Goal: Obtain resource: Download file/media

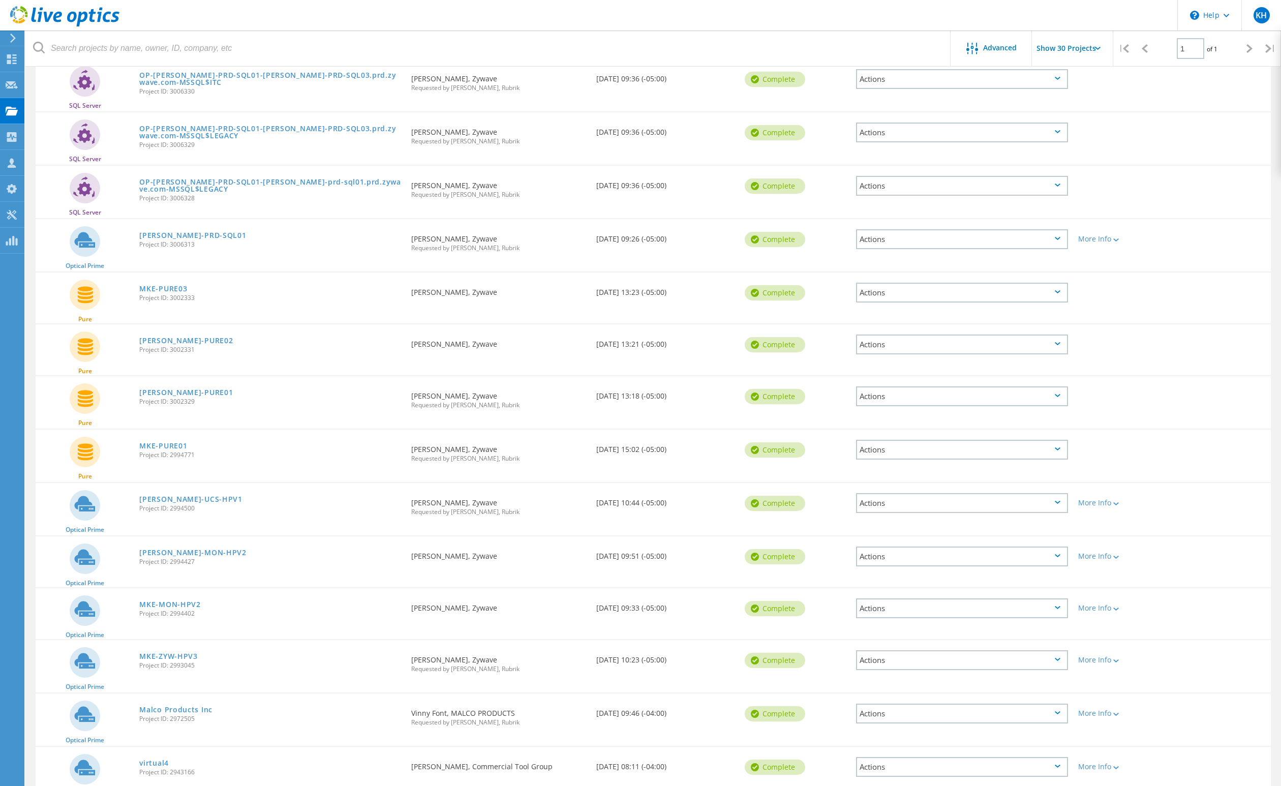
scroll to position [389, 0]
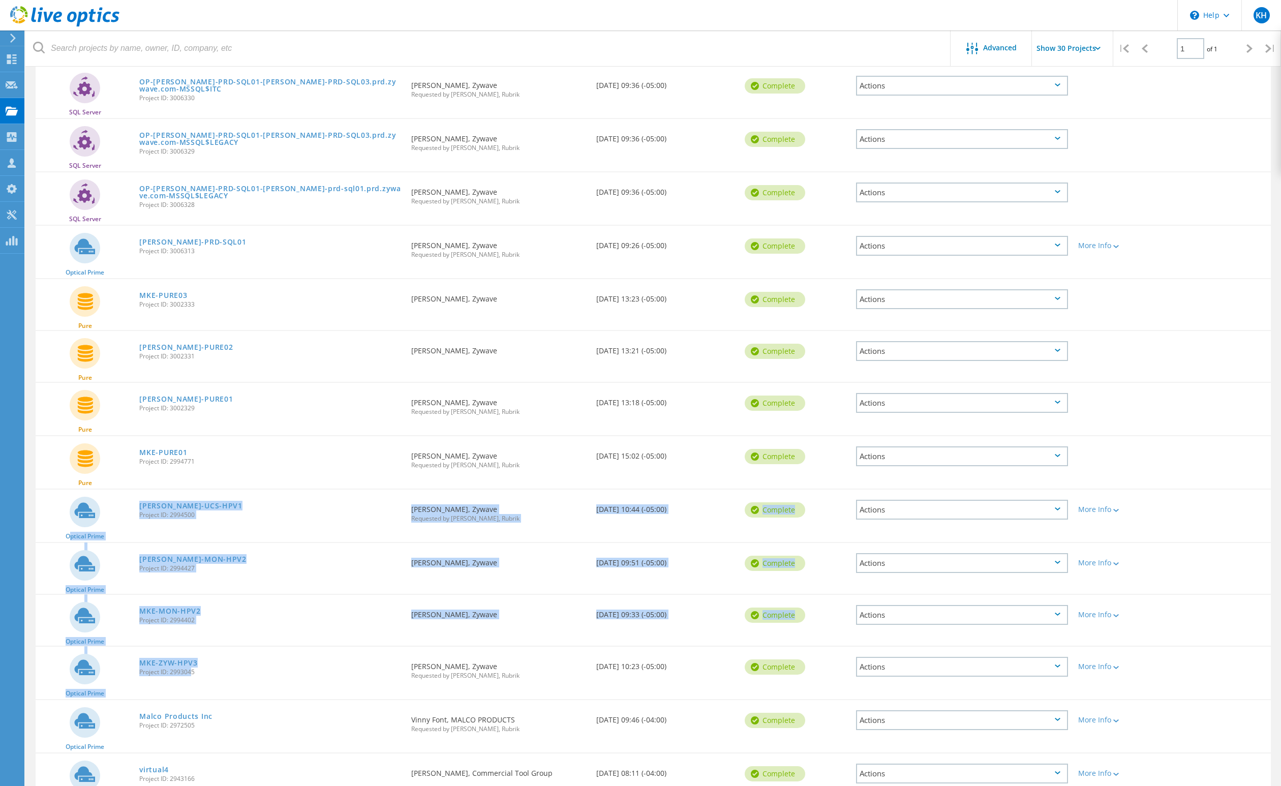
drag, startPoint x: 188, startPoint y: 668, endPoint x: 116, endPoint y: 528, distance: 157.5
click at [116, 528] on div "SQL Server OP-KEN-PRD-UDD01-ken-prd-udd01.prd.zywave.com-MSSQLSERVER Project ID…" at bounding box center [653, 379] width 1235 height 1162
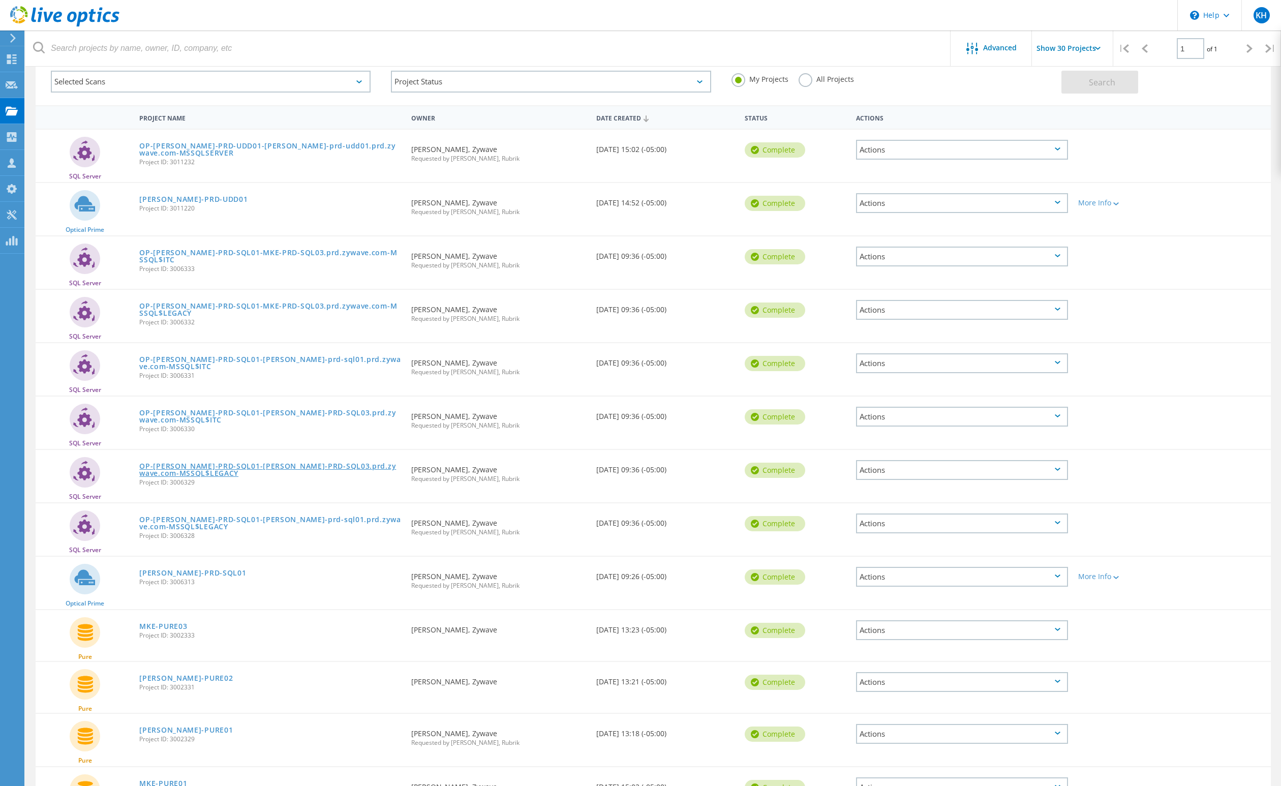
scroll to position [72, 0]
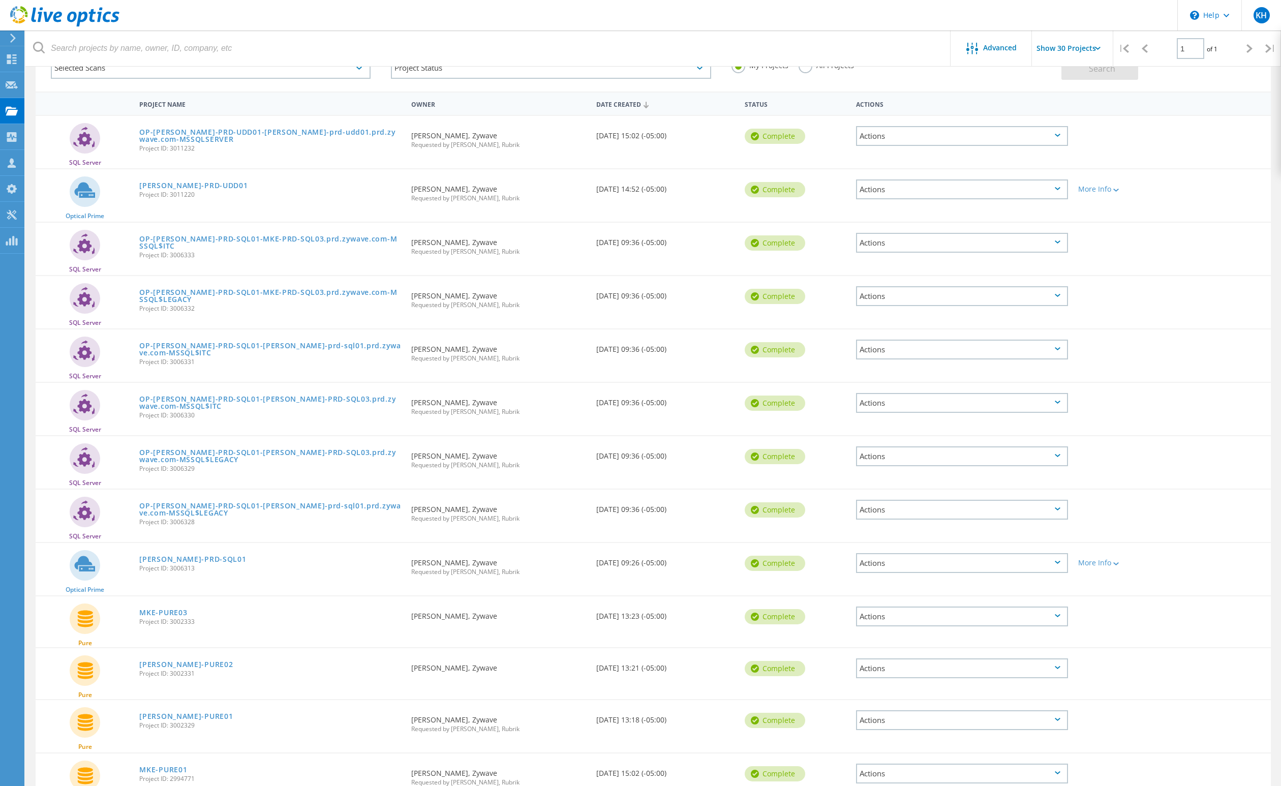
click at [210, 145] on span "Project ID: 3011232" at bounding box center [270, 148] width 262 height 6
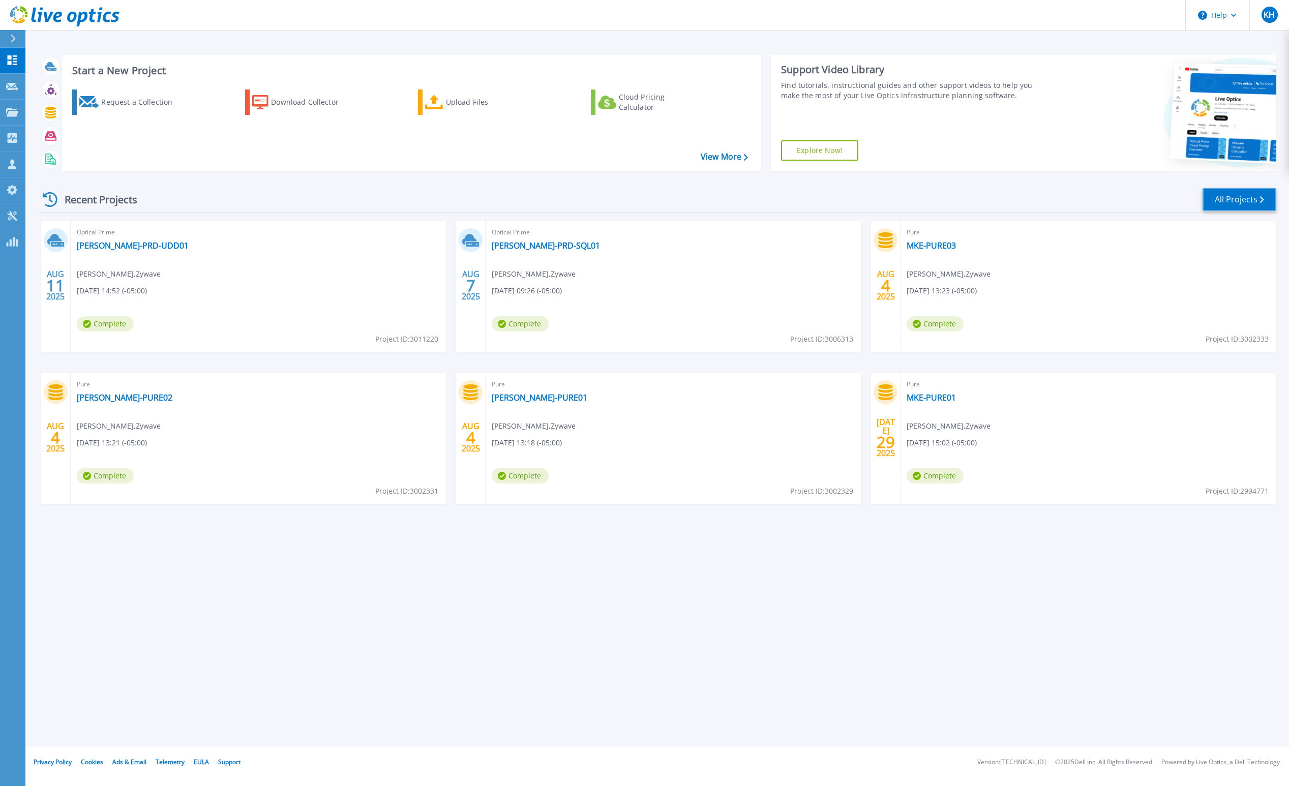
click at [1237, 196] on link "All Projects" at bounding box center [1239, 199] width 74 height 23
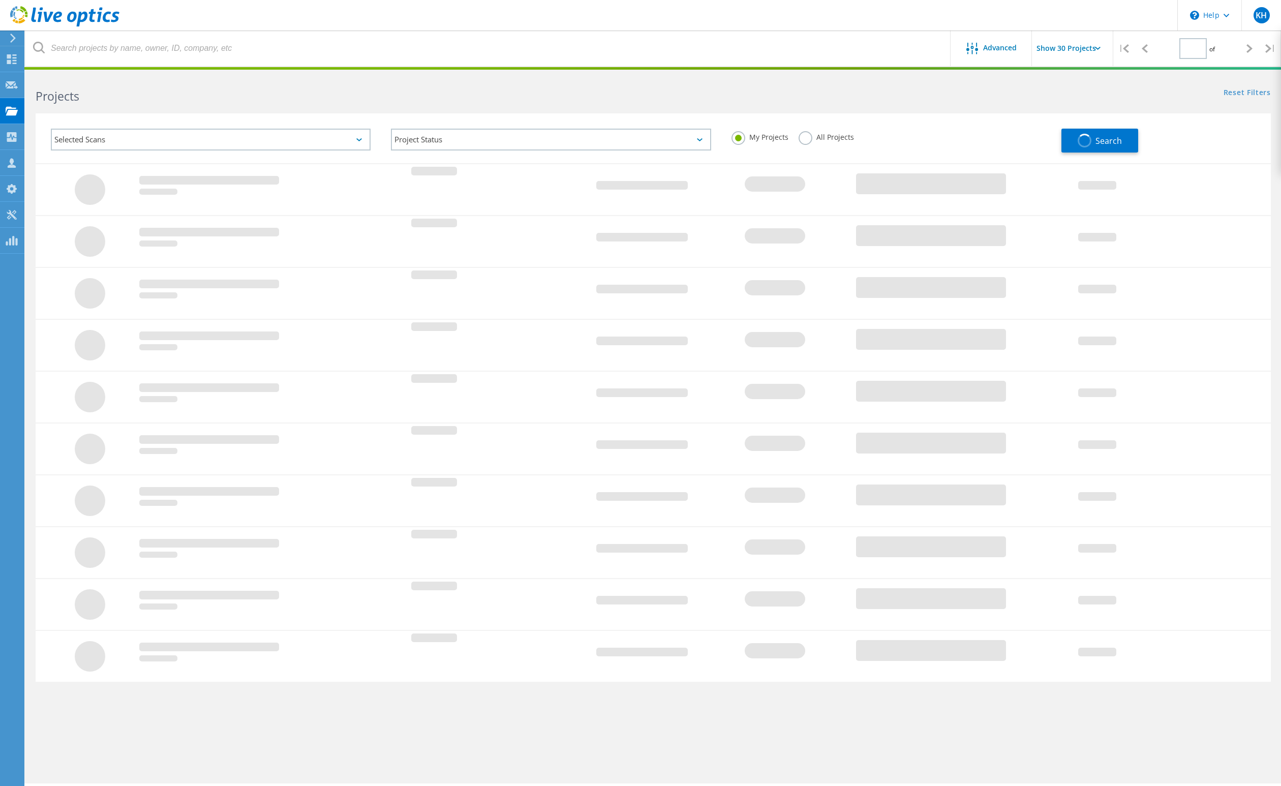
type input "1"
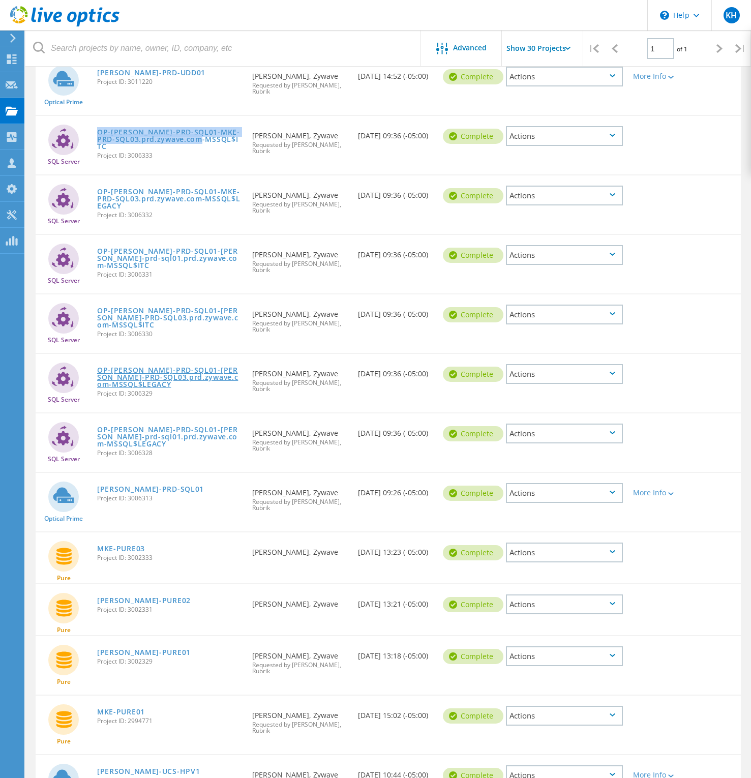
scroll to position [194, 0]
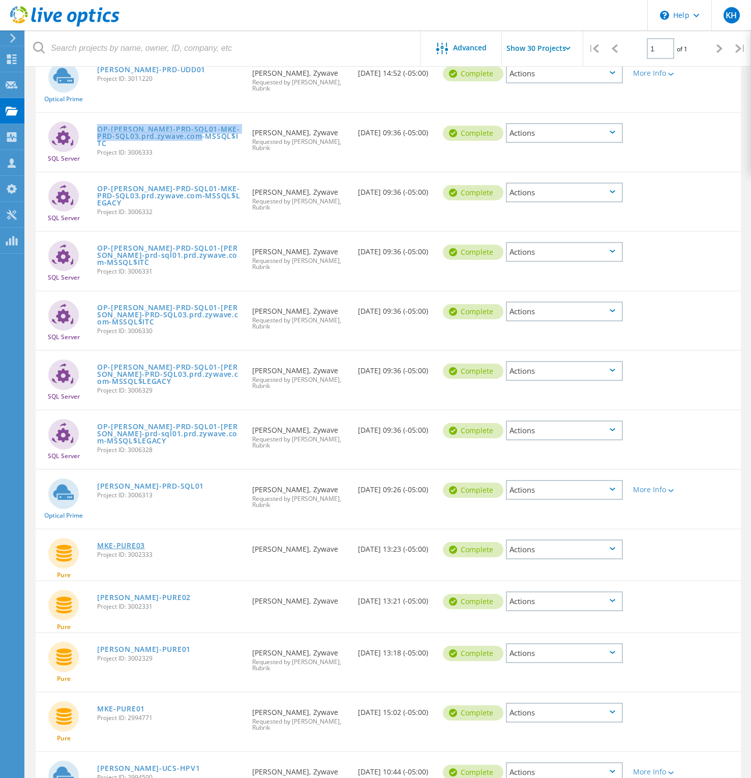
click at [136, 548] on link "MKE-PURE03" at bounding box center [121, 545] width 48 height 7
click at [137, 545] on link "MKE-PURE03" at bounding box center [121, 545] width 48 height 7
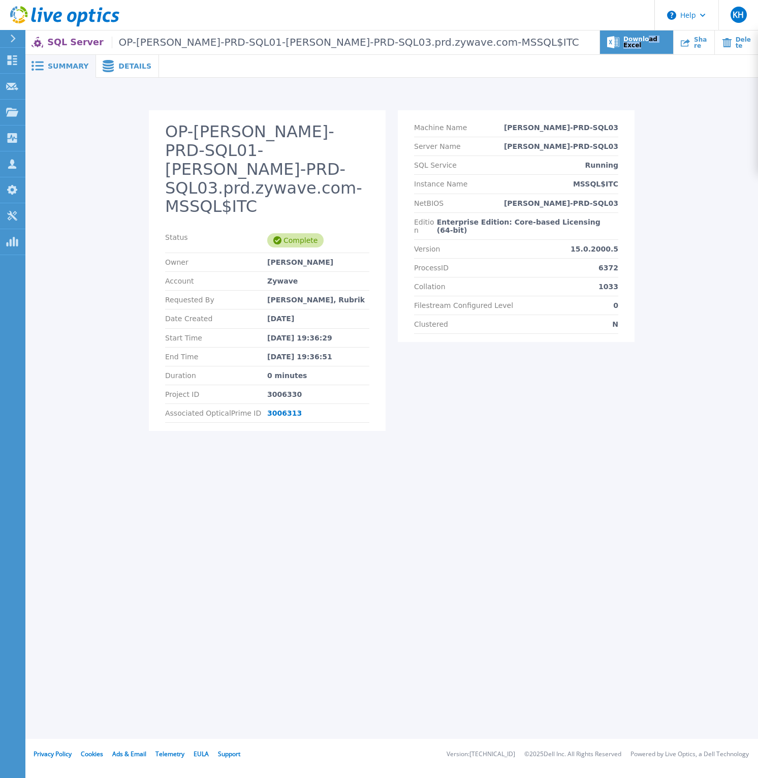
click at [633, 45] on div "Download Excel" at bounding box center [636, 42] width 73 height 24
click at [125, 66] on span "Details" at bounding box center [134, 66] width 33 height 7
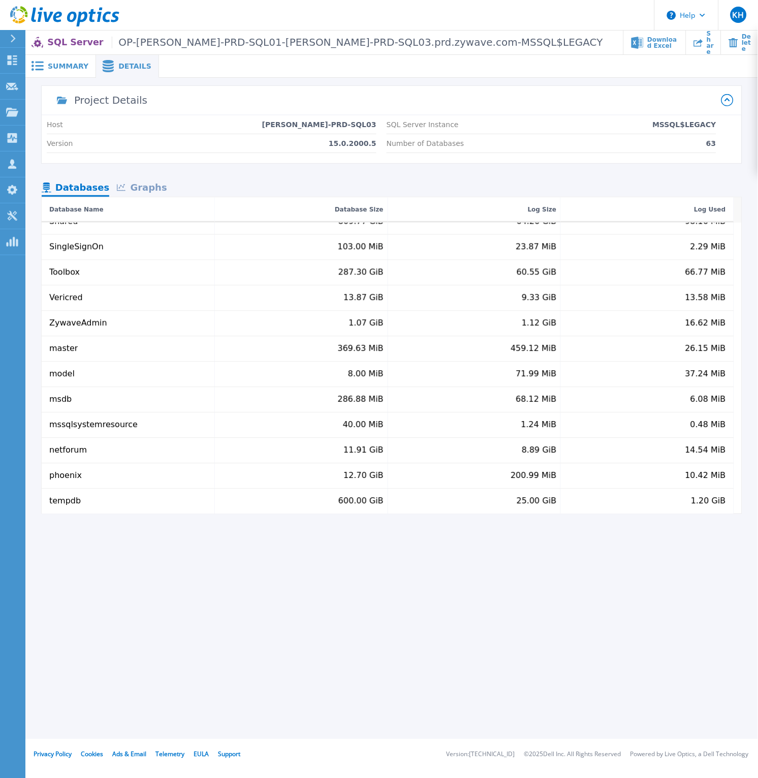
scroll to position [1310, 0]
click at [648, 45] on span "Download Excel" at bounding box center [664, 42] width 32 height 12
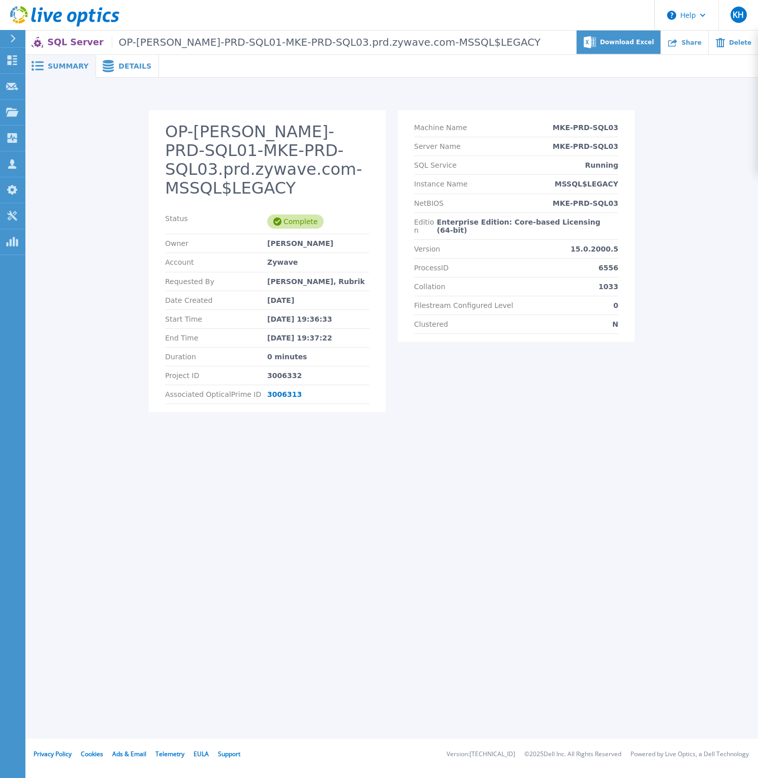
click at [638, 45] on span "Download Excel" at bounding box center [627, 42] width 54 height 6
click at [632, 49] on div "Download Excel" at bounding box center [619, 42] width 84 height 24
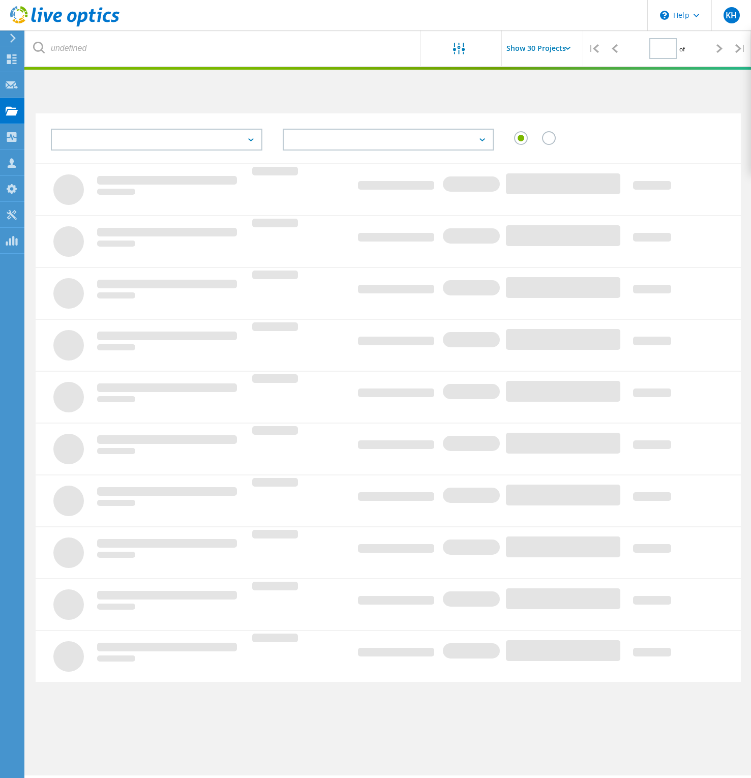
scroll to position [28, 0]
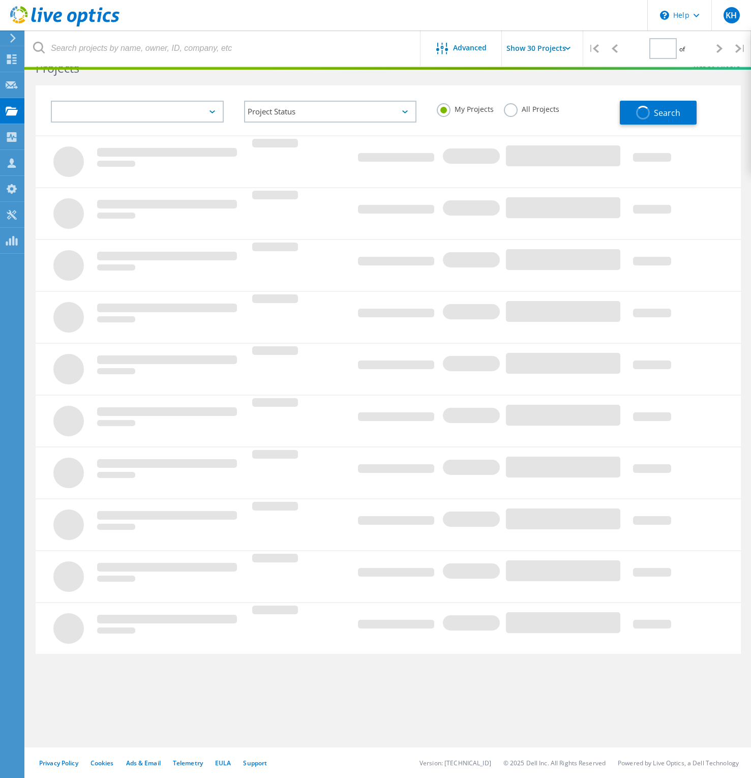
type input "1"
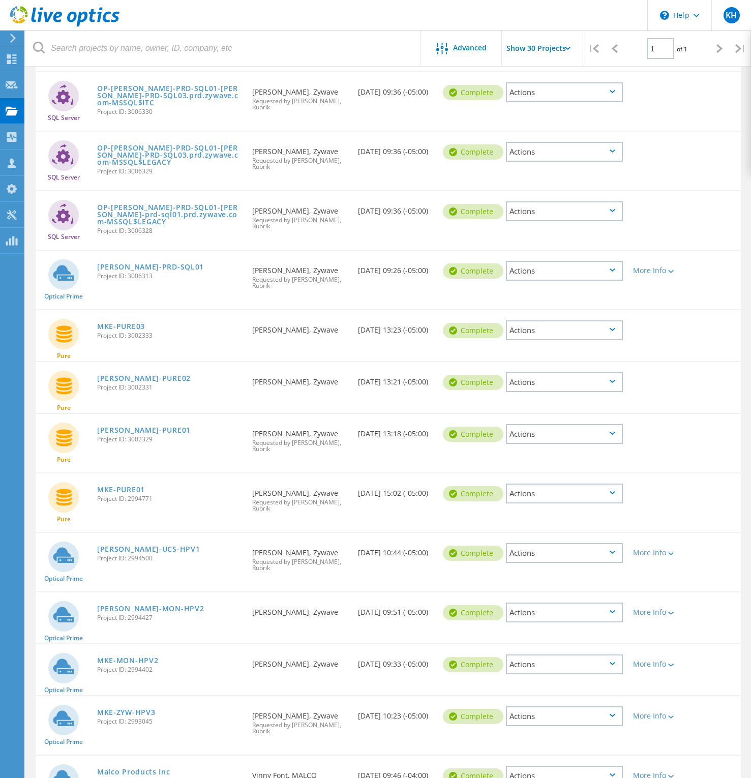
scroll to position [412, 0]
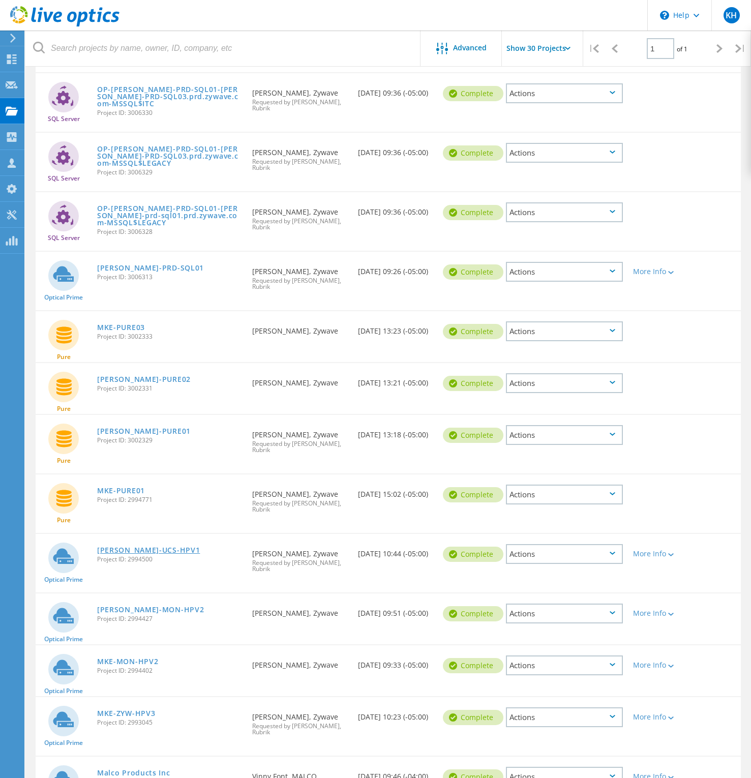
click at [124, 552] on link "[PERSON_NAME]-UCS-HPV1" at bounding box center [148, 549] width 103 height 7
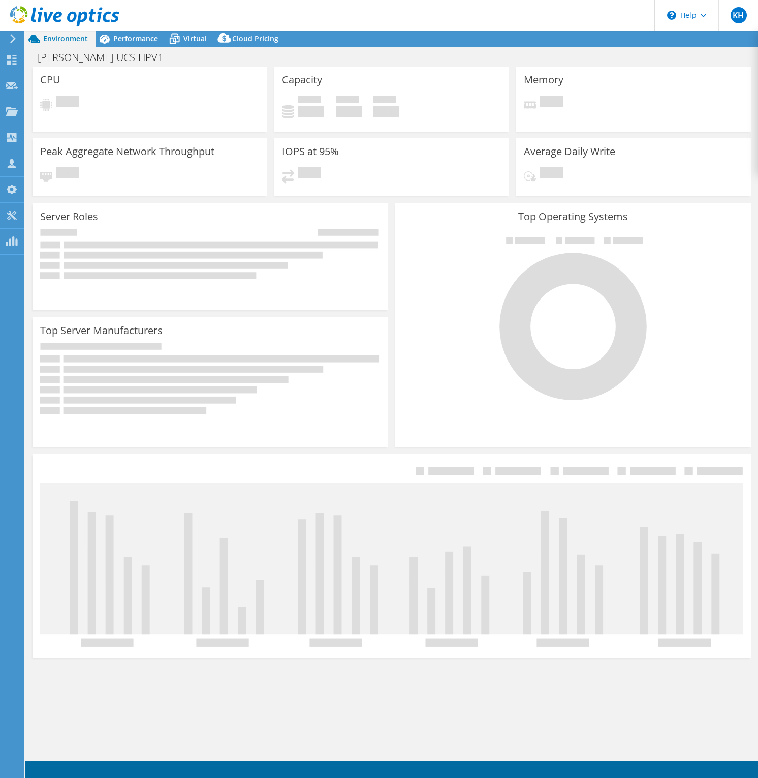
select select "USD"
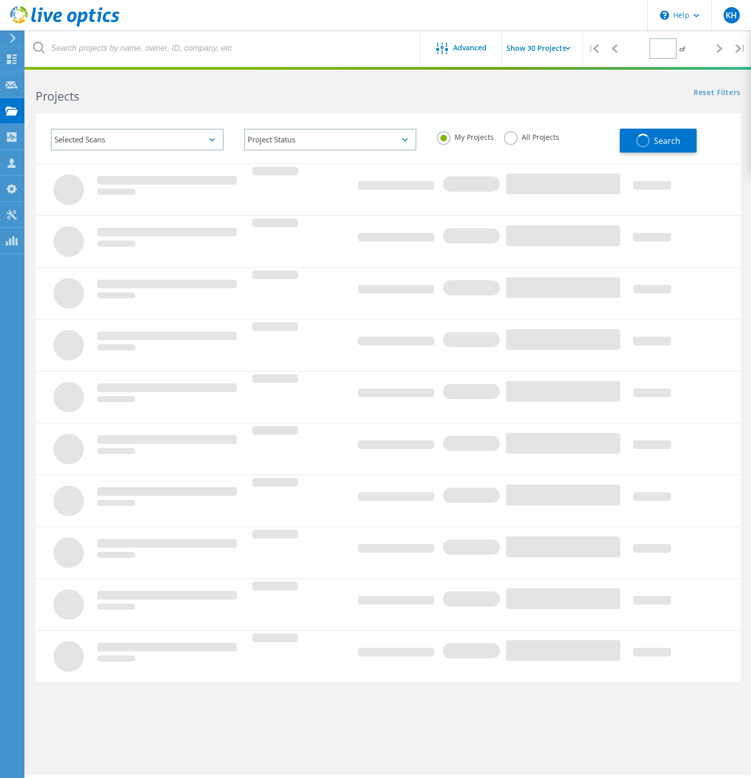
type input "1"
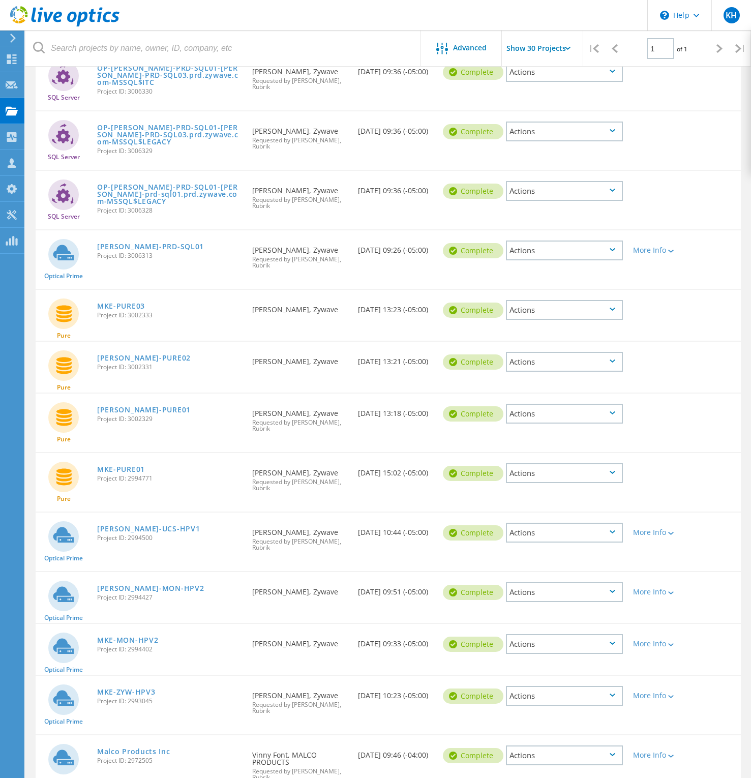
scroll to position [431, 0]
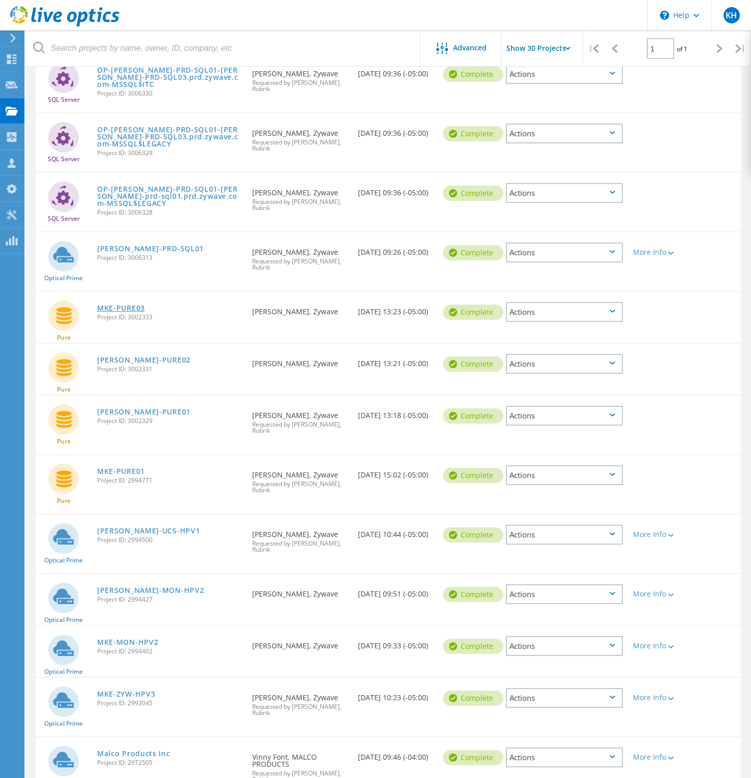
click at [124, 306] on link "MKE-PURE03" at bounding box center [121, 307] width 48 height 7
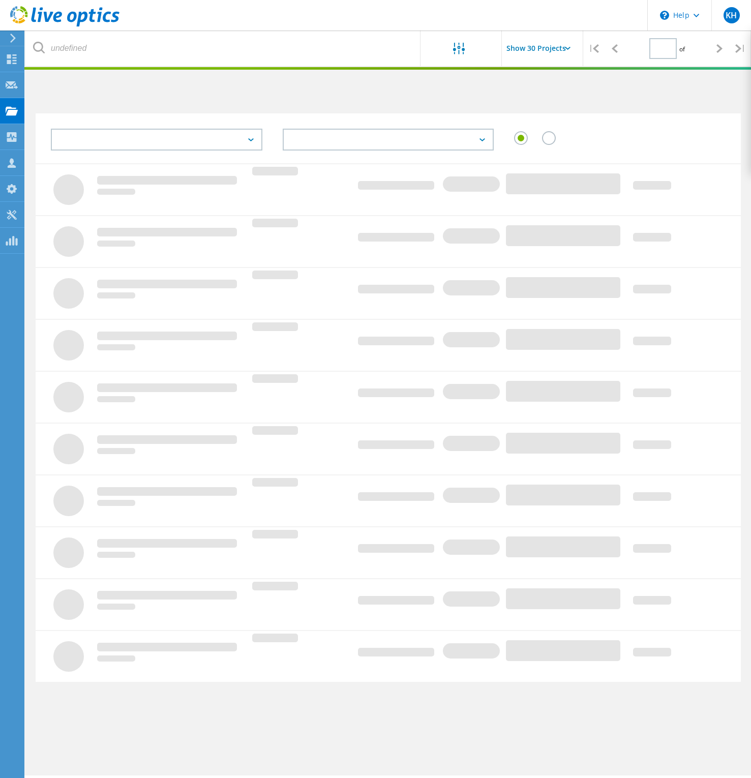
scroll to position [28, 0]
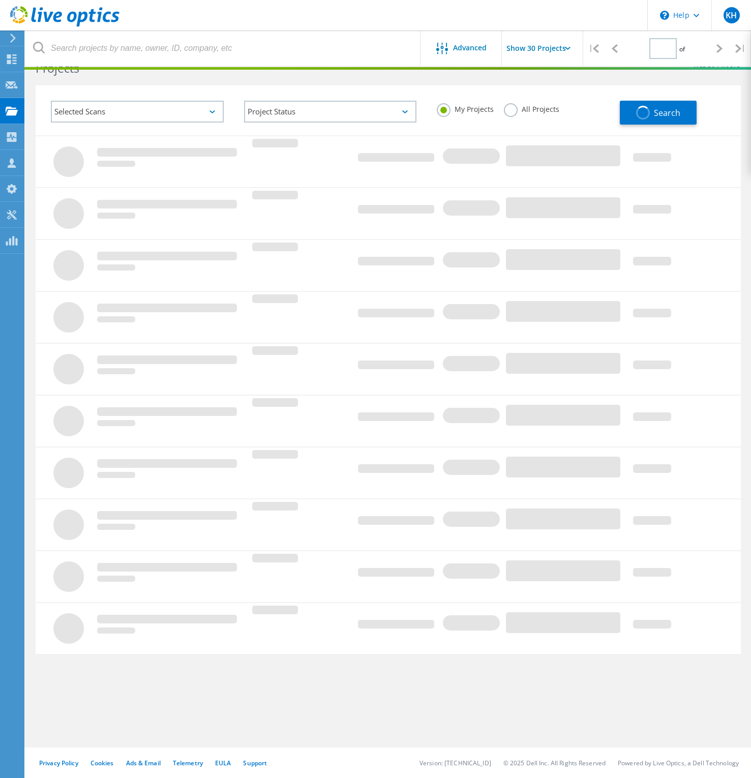
type input "1"
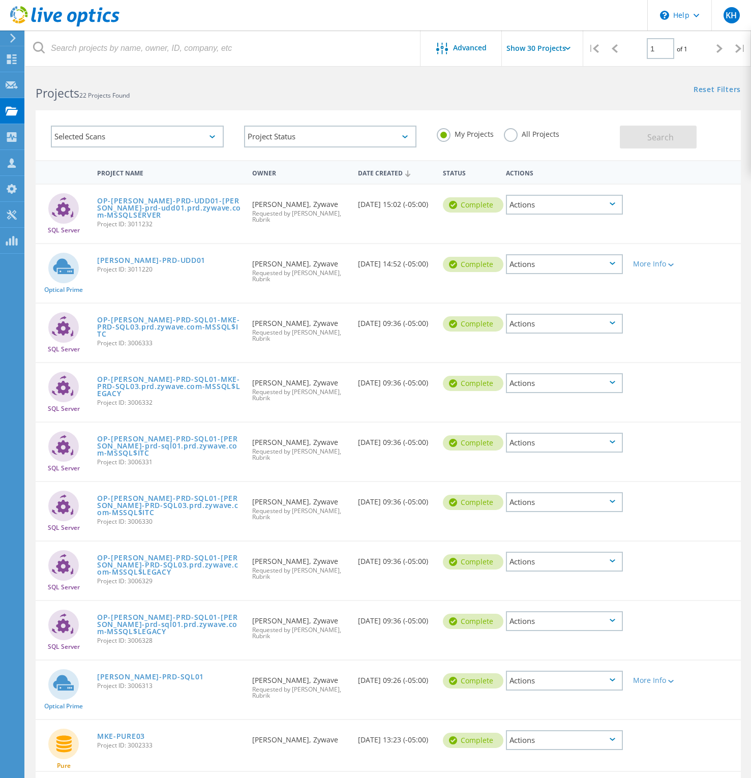
scroll to position [0, 0]
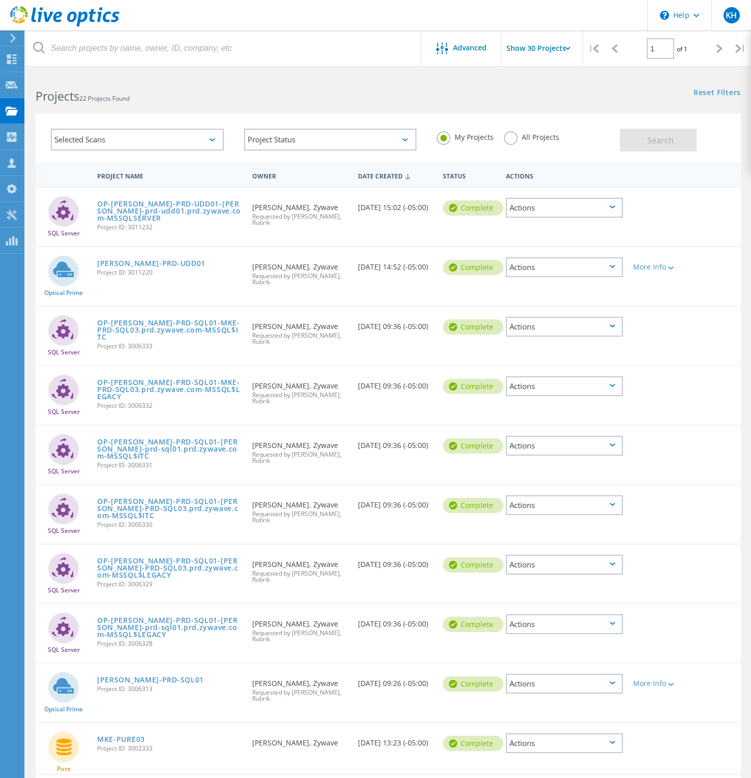
click at [188, 216] on div "OP-KEN-PRD-UDD01-ken-prd-udd01.prd.zywave.com-MSSQLSERVER Project ID: 3011232" at bounding box center [169, 214] width 155 height 53
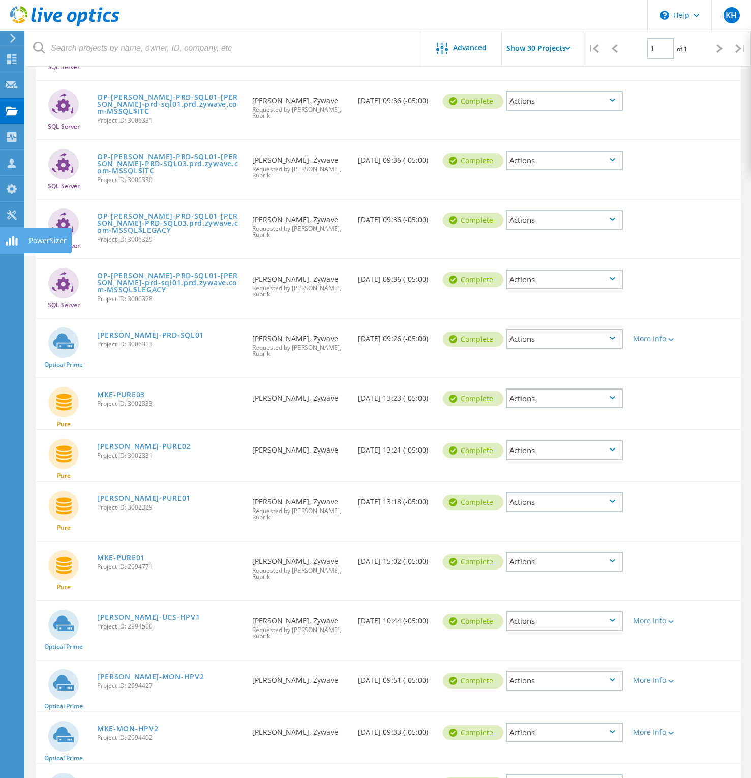
scroll to position [54, 0]
